Goal: Check status

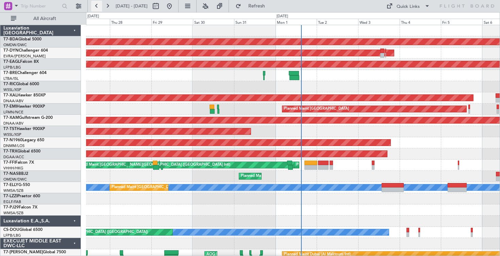
click at [94, 5] on button at bounding box center [96, 6] width 11 height 11
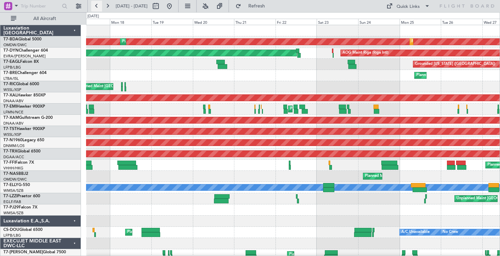
click at [99, 5] on button at bounding box center [96, 6] width 11 height 11
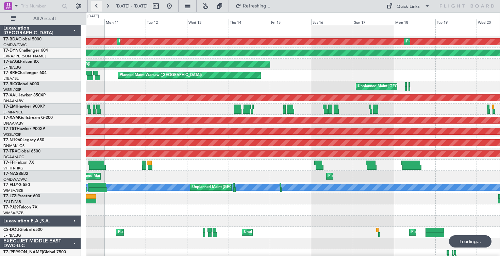
click at [99, 5] on button at bounding box center [96, 6] width 11 height 11
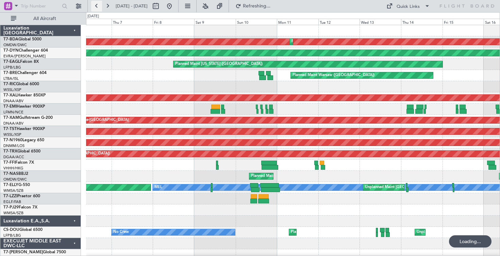
click at [99, 5] on button at bounding box center [96, 6] width 11 height 11
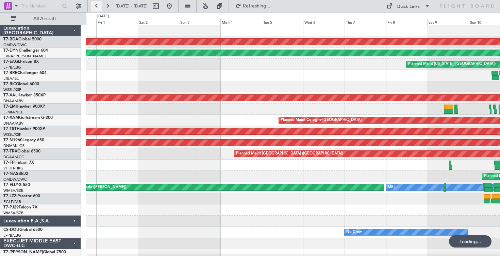
click at [99, 5] on button at bounding box center [96, 6] width 11 height 11
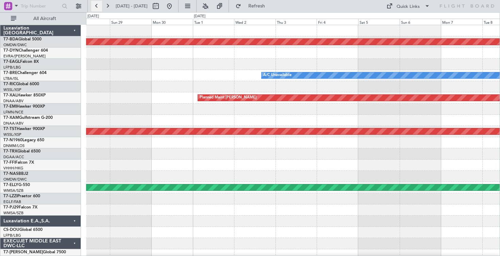
click at [99, 5] on button at bounding box center [96, 6] width 11 height 11
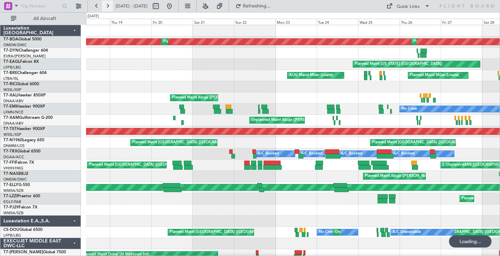
click at [106, 5] on button at bounding box center [107, 6] width 11 height 11
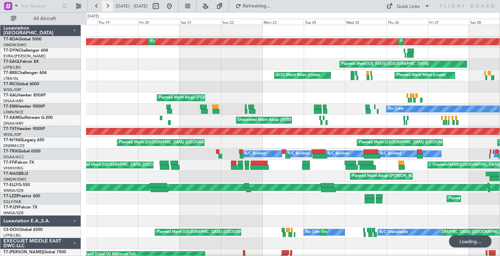
click at [106, 5] on button at bounding box center [107, 6] width 11 height 11
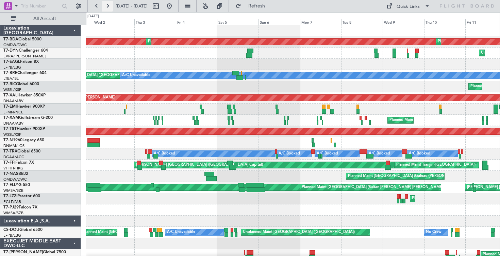
click at [106, 5] on button at bounding box center [107, 6] width 11 height 11
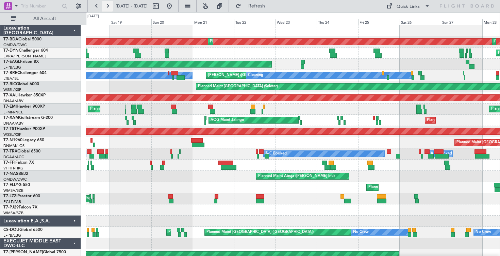
click at [107, 6] on button at bounding box center [107, 6] width 11 height 11
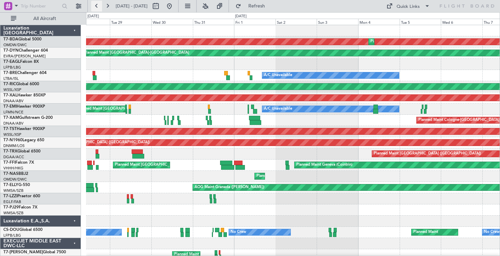
click at [96, 6] on button at bounding box center [96, 6] width 11 height 11
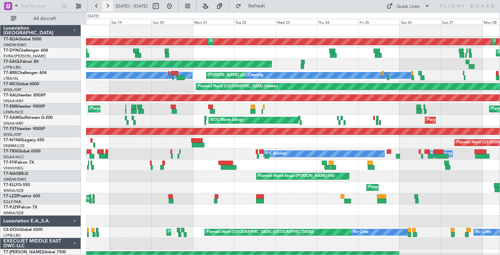
click at [109, 7] on button at bounding box center [107, 6] width 11 height 11
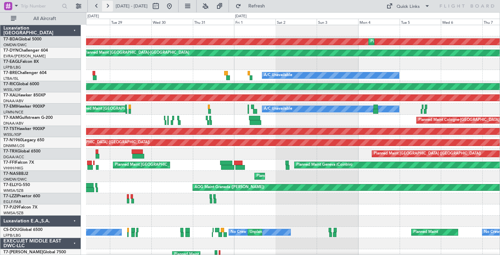
click at [109, 7] on button at bounding box center [107, 6] width 11 height 11
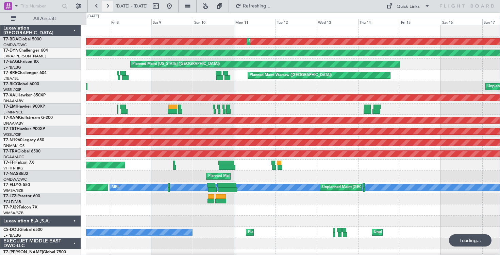
click at [105, 6] on button at bounding box center [107, 6] width 11 height 11
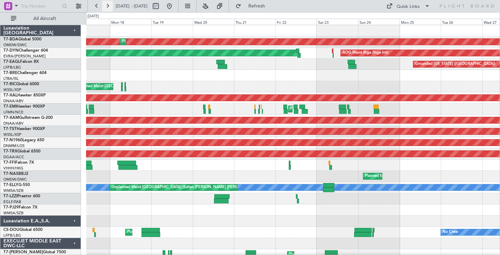
click at [107, 5] on button at bounding box center [107, 6] width 11 height 11
